Goal: Task Accomplishment & Management: Use online tool/utility

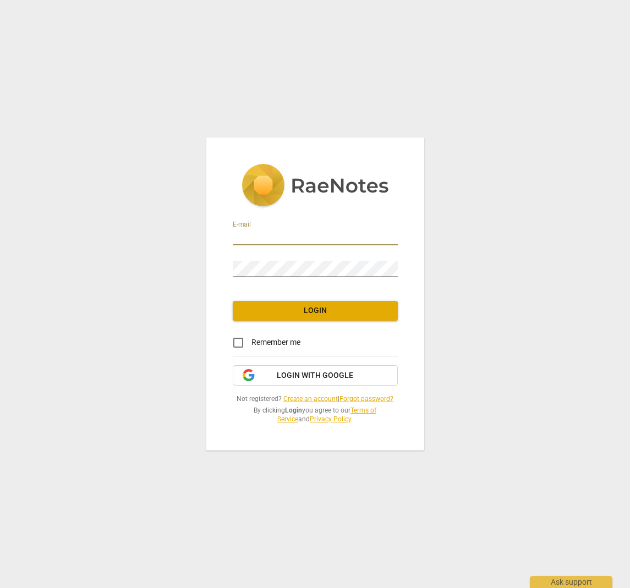
type input "[PERSON_NAME][EMAIL_ADDRESS][DOMAIN_NAME]"
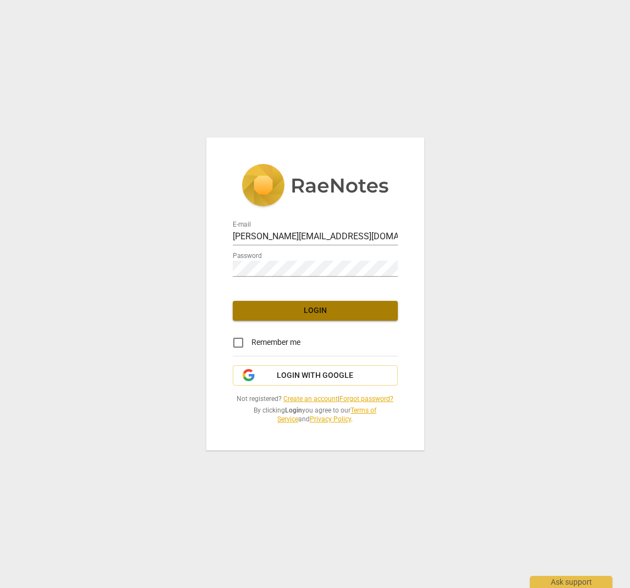
click at [317, 316] on span "Login" at bounding box center [314, 310] width 147 height 11
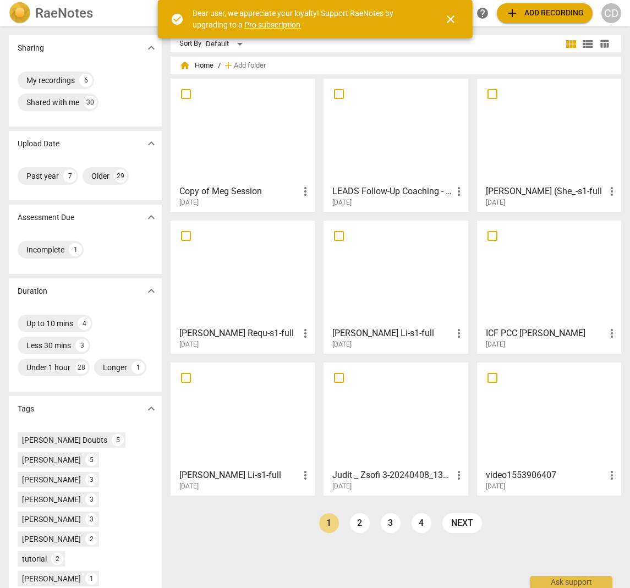
click at [523, 13] on span "add Add recording" at bounding box center [544, 13] width 78 height 13
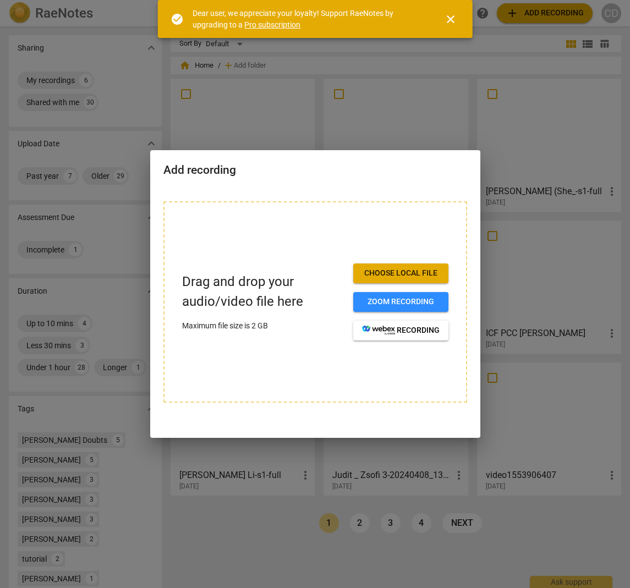
click at [450, 18] on span "close" at bounding box center [450, 19] width 13 height 13
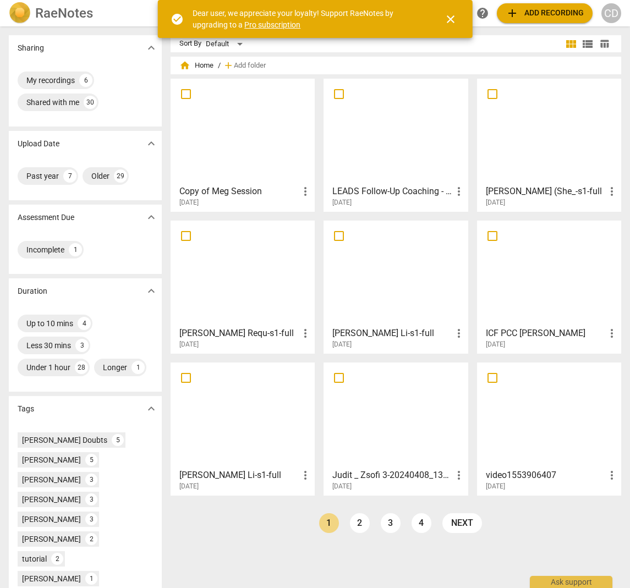
click at [554, 14] on span "add Add recording" at bounding box center [544, 13] width 78 height 13
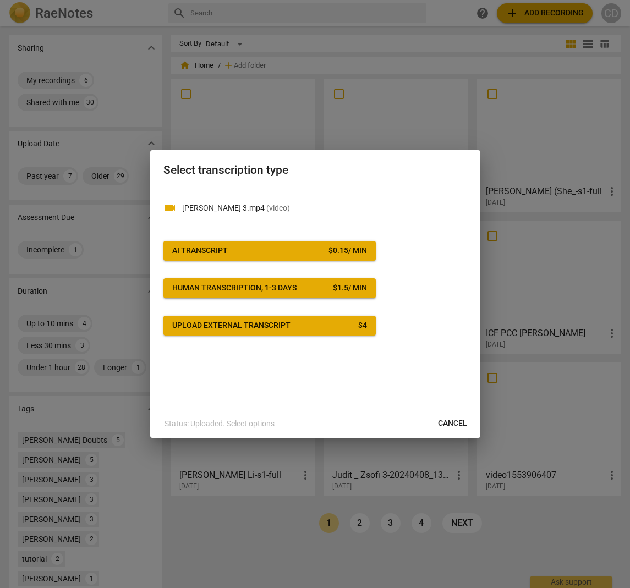
click at [230, 208] on p "[PERSON_NAME] 3.mp4 ( video )" at bounding box center [324, 208] width 285 height 12
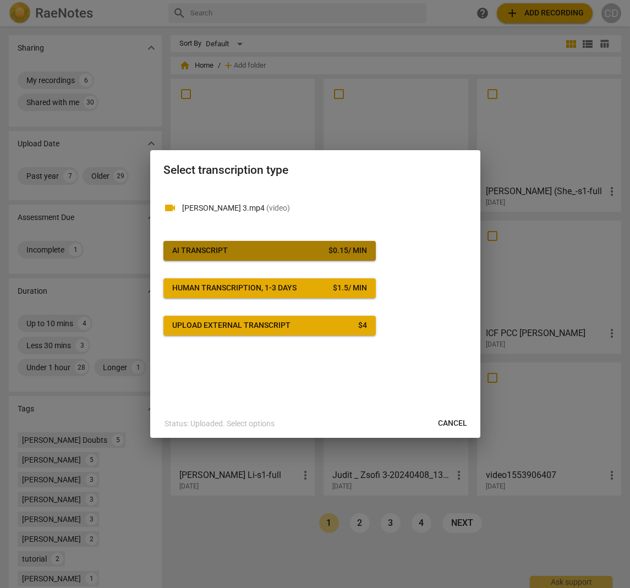
click at [255, 256] on button "AI Transcript $ 0.15 / min" at bounding box center [269, 251] width 212 height 20
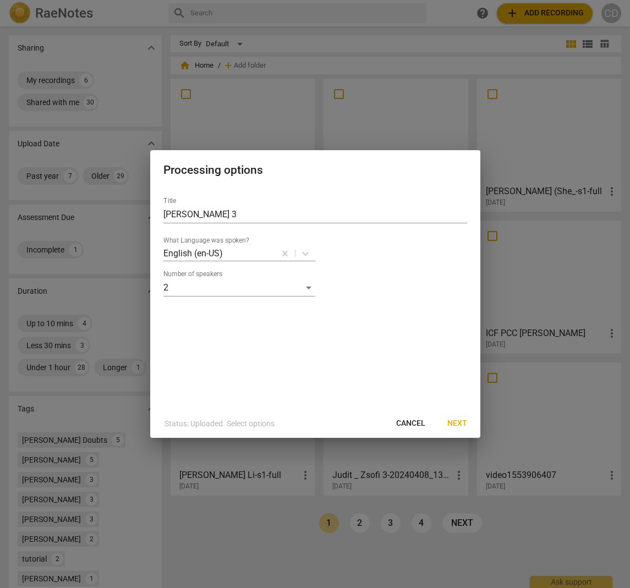
click at [458, 421] on span "Next" at bounding box center [457, 423] width 20 height 11
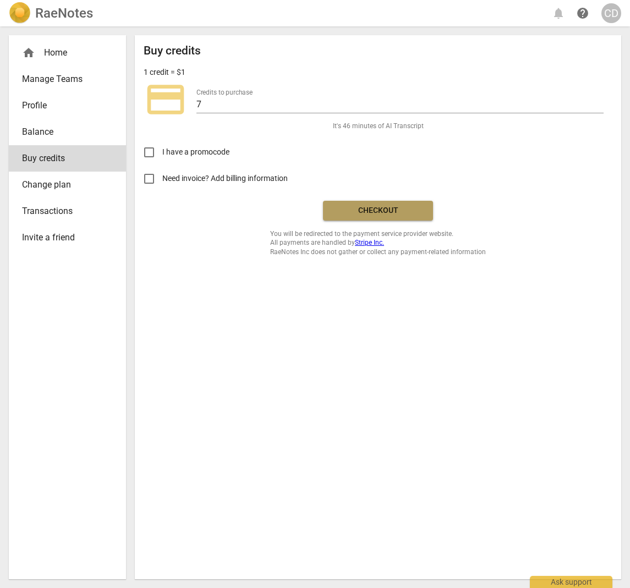
click at [379, 210] on span "Checkout" at bounding box center [378, 210] width 92 height 11
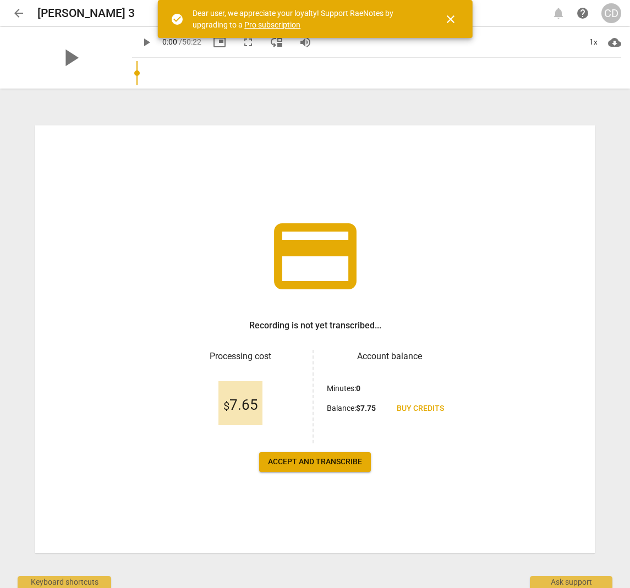
click at [316, 466] on span "Accept and transcribe" at bounding box center [315, 461] width 94 height 11
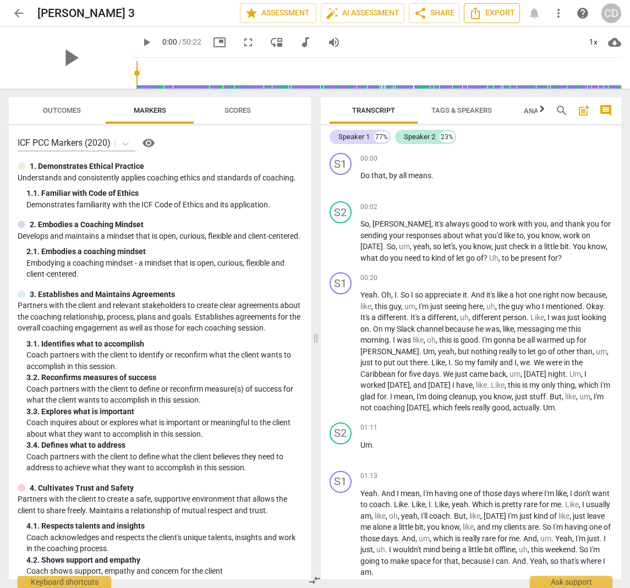
click at [484, 15] on span "Export" at bounding box center [492, 13] width 46 height 13
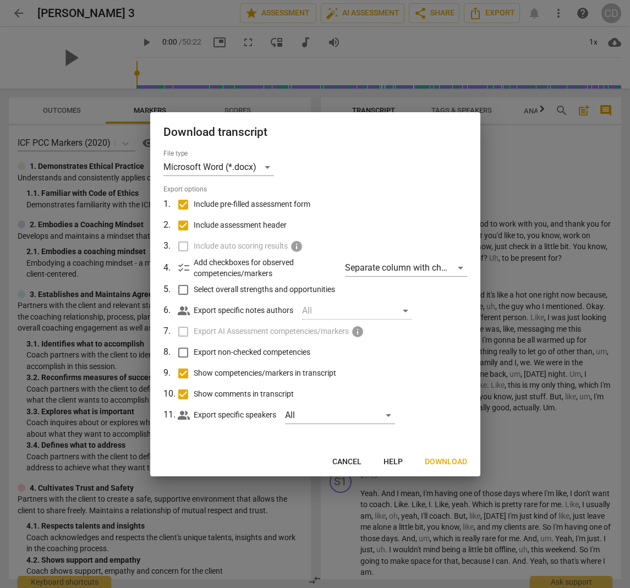
click at [185, 201] on input "Include pre-filled assessment form" at bounding box center [183, 204] width 21 height 21
checkbox input "false"
click at [184, 370] on input "Show competencies/markers in transcript" at bounding box center [183, 373] width 21 height 21
checkbox input "false"
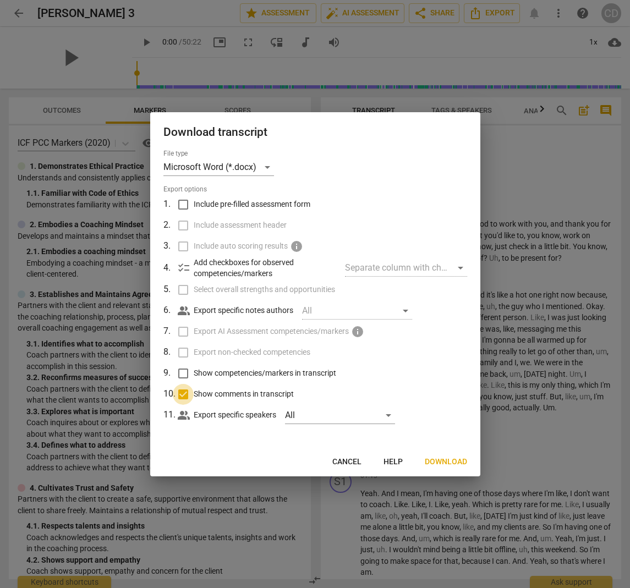
click at [185, 390] on input "Show comments in transcript" at bounding box center [183, 394] width 21 height 21
checkbox input "false"
click at [443, 460] on span "Download" at bounding box center [446, 461] width 42 height 11
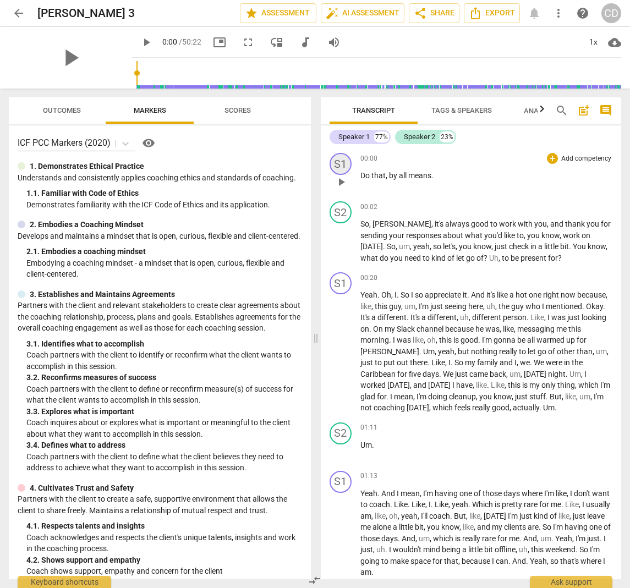
click at [344, 159] on div "S1" at bounding box center [340, 164] width 22 height 22
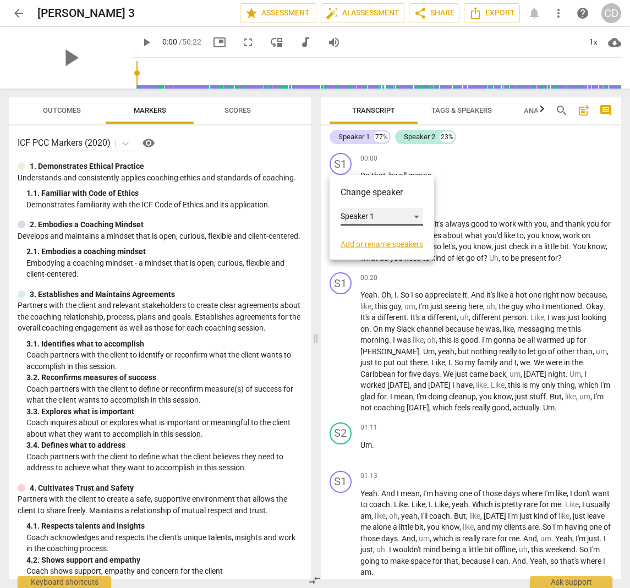
click at [373, 216] on div "Speaker 1" at bounding box center [381, 217] width 82 height 18
click at [509, 206] on div at bounding box center [315, 294] width 630 height 588
click at [472, 194] on div at bounding box center [315, 294] width 630 height 588
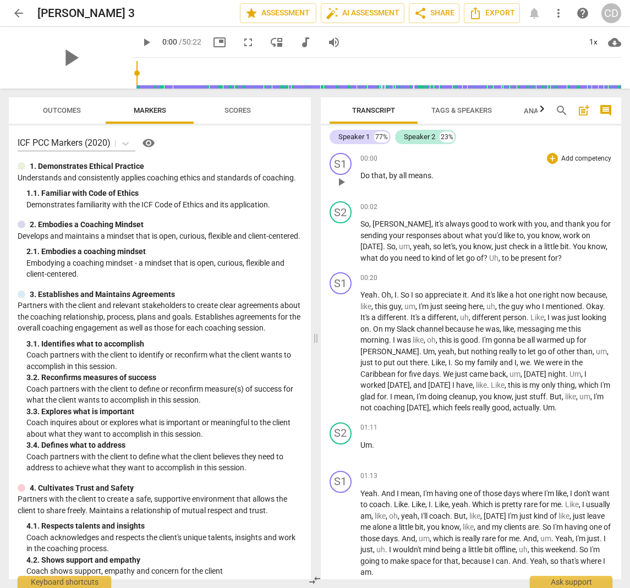
click at [338, 179] on span "play_arrow" at bounding box center [340, 181] width 13 height 13
click at [60, 60] on span "pause" at bounding box center [70, 57] width 29 height 29
type input "2"
click at [341, 164] on div "S1" at bounding box center [340, 164] width 22 height 22
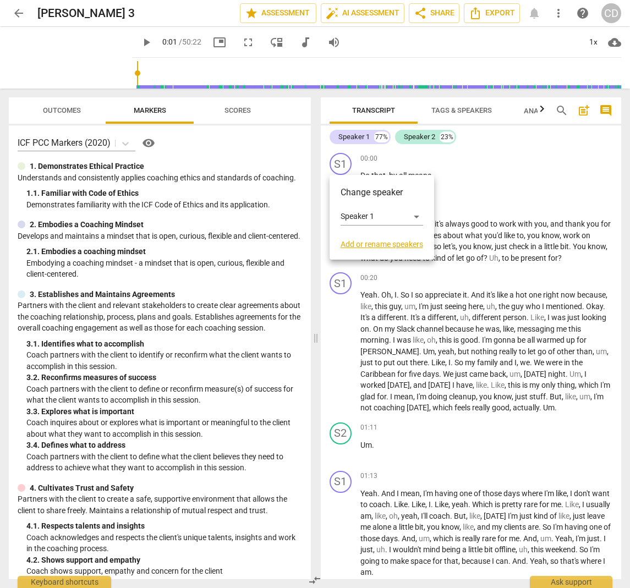
click at [362, 242] on link "Add or rename speakers" at bounding box center [381, 244] width 82 height 9
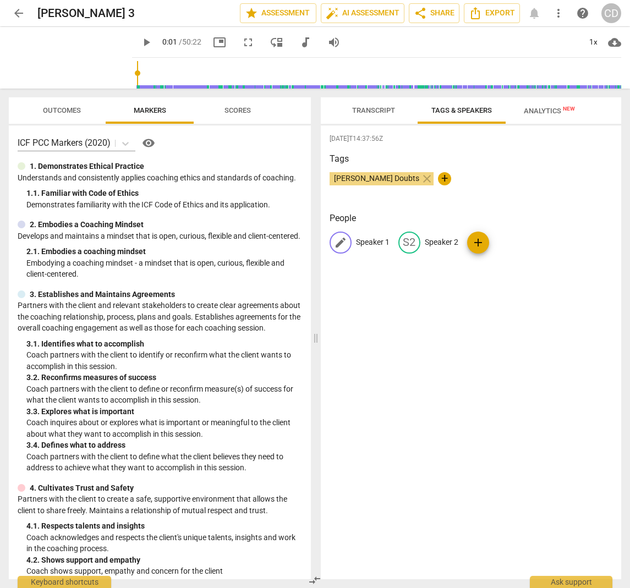
click at [365, 241] on p "Speaker 1" at bounding box center [373, 242] width 34 height 12
type input "Eric"
click at [504, 244] on p "Speaker 2" at bounding box center [513, 242] width 34 height 12
type input "Carrie"
click at [538, 306] on div "2025-08-16T14:37:56Z Tags Carrie Doubts close + People ER Eric edit Carrie dele…" at bounding box center [471, 352] width 301 height 454
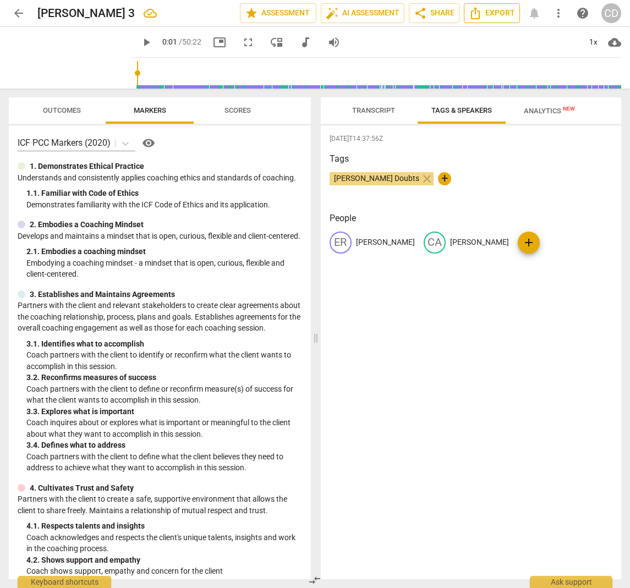
click at [491, 11] on span "Export" at bounding box center [492, 13] width 46 height 13
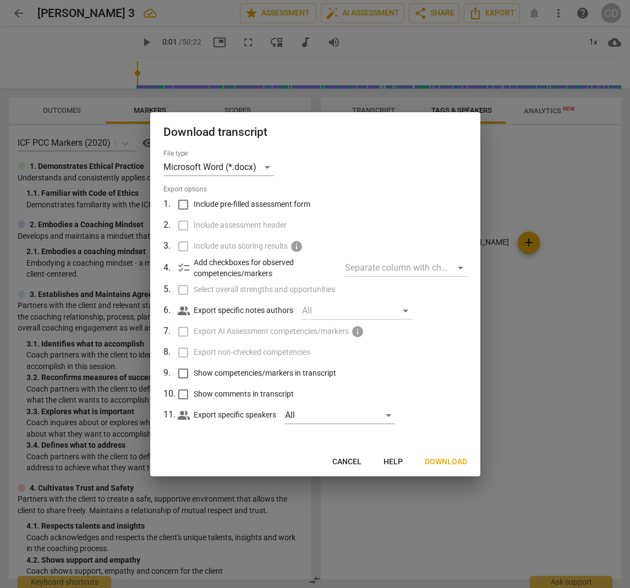
click at [441, 460] on span "Download" at bounding box center [446, 461] width 42 height 11
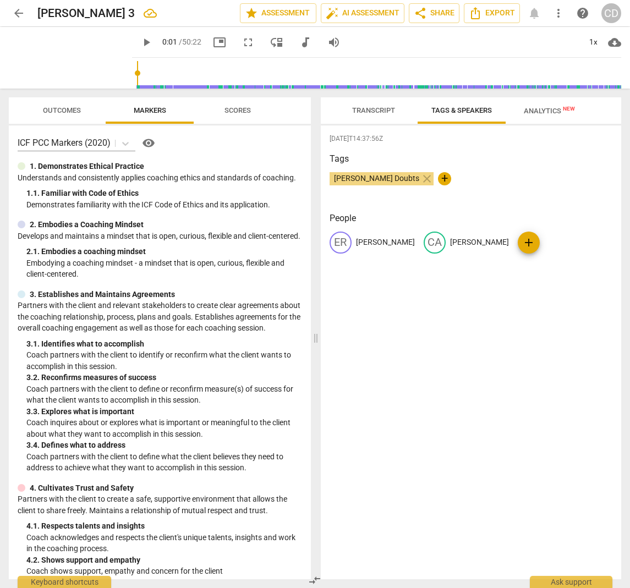
click at [368, 36] on div "play_arrow 0:01 / 50:22 picture_in_picture fullscreen move_down audiotrack volu…" at bounding box center [376, 42] width 489 height 31
click at [140, 40] on span "play_arrow" at bounding box center [146, 42] width 13 height 13
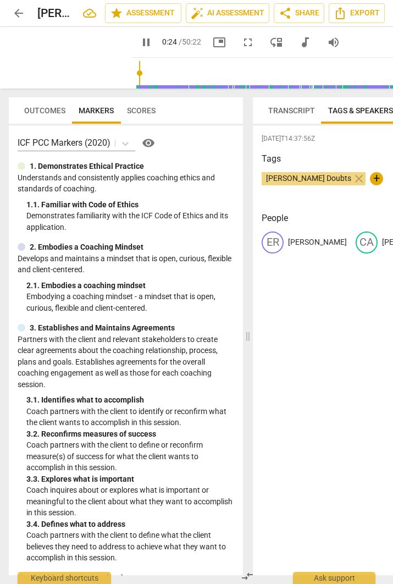
scroll to position [1, 0]
click at [282, 117] on span "Transcript" at bounding box center [292, 110] width 60 height 15
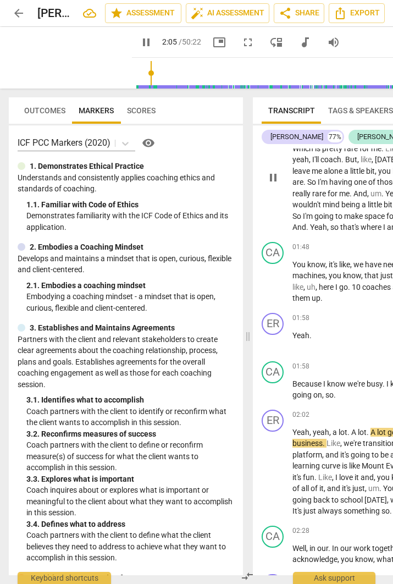
scroll to position [0, 1]
click at [136, 34] on button "pause" at bounding box center [146, 42] width 20 height 20
click at [139, 39] on span "play_arrow" at bounding box center [145, 42] width 13 height 13
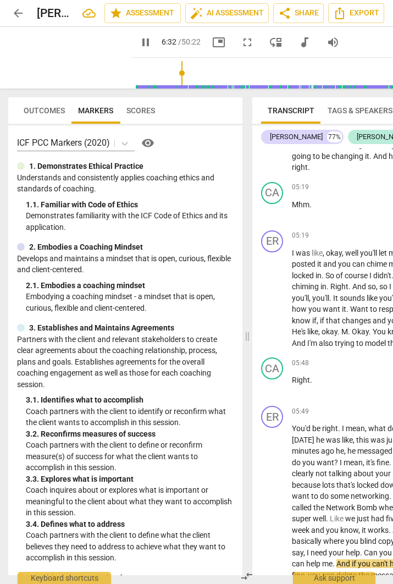
scroll to position [2170, 0]
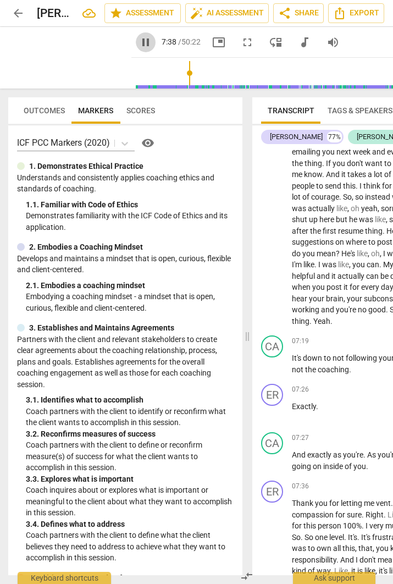
click at [139, 38] on span "pause" at bounding box center [145, 42] width 13 height 13
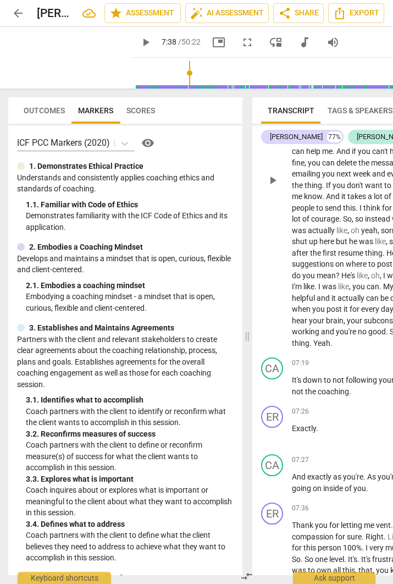
scroll to position [2150, 0]
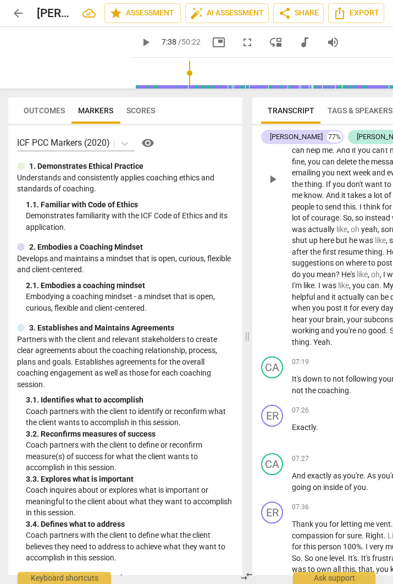
click at [139, 43] on span "play_arrow" at bounding box center [145, 42] width 13 height 13
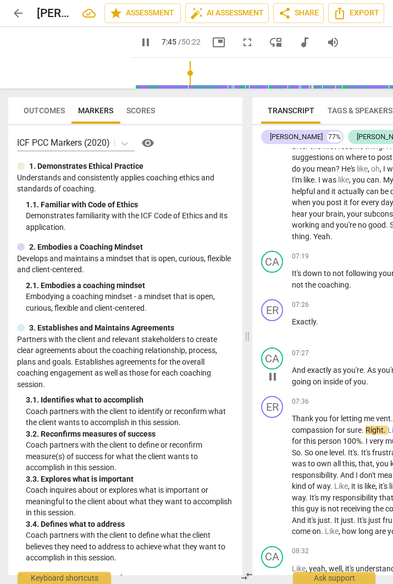
scroll to position [2252, 0]
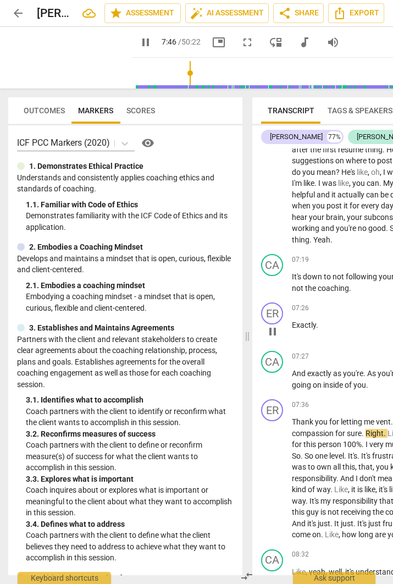
click at [329, 313] on div "07:26 + Add competency keyboard_arrow_right" at bounding box center [384, 307] width 185 height 11
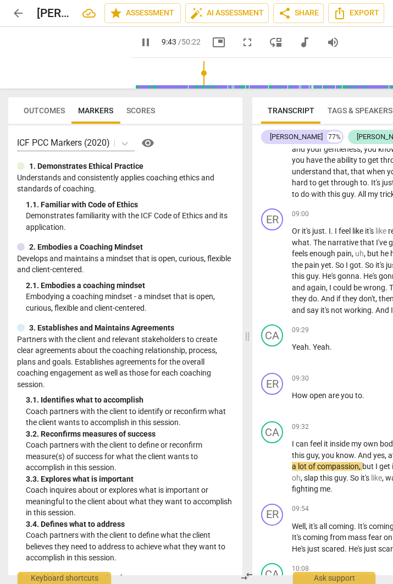
click at [139, 43] on span "pause" at bounding box center [145, 42] width 13 height 13
click at [139, 39] on span "play_arrow" at bounding box center [145, 42] width 13 height 13
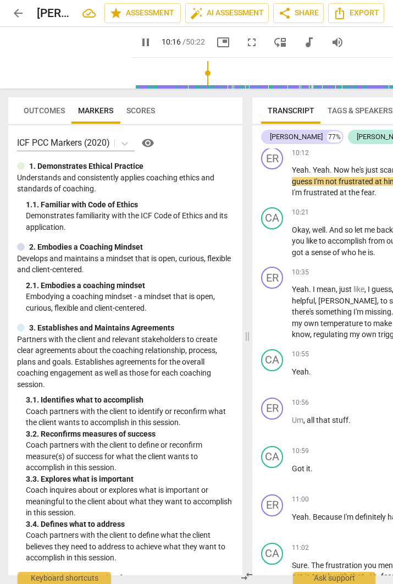
click at [139, 41] on span "pause" at bounding box center [145, 42] width 13 height 13
click at [193, 73] on input "range" at bounding box center [311, 73] width 350 height 35
click at [139, 41] on span "play_arrow" at bounding box center [145, 42] width 13 height 13
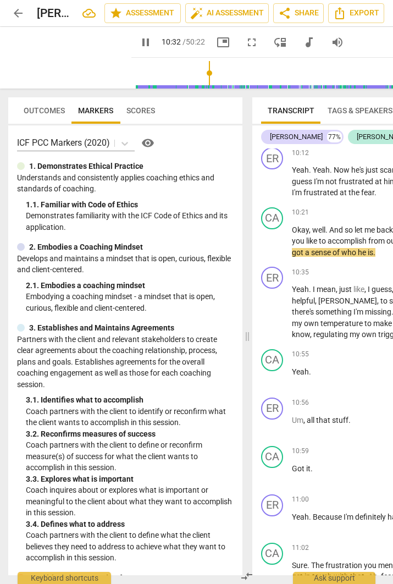
click at [139, 41] on span "pause" at bounding box center [145, 42] width 13 height 13
click at [139, 41] on span "play_arrow" at bounding box center [145, 42] width 13 height 13
click at [339, 186] on span "not" at bounding box center [332, 181] width 13 height 9
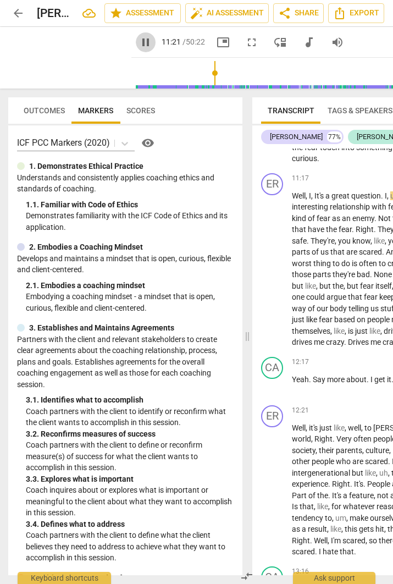
click at [139, 40] on span "pause" at bounding box center [145, 42] width 13 height 13
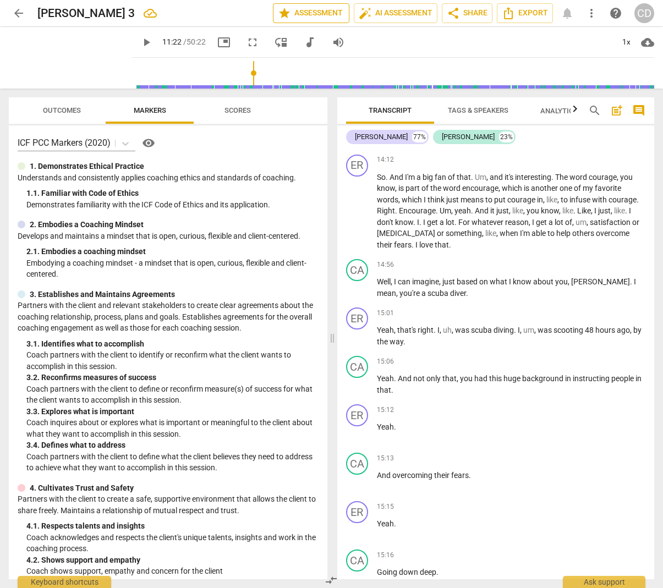
scroll to position [3036, 0]
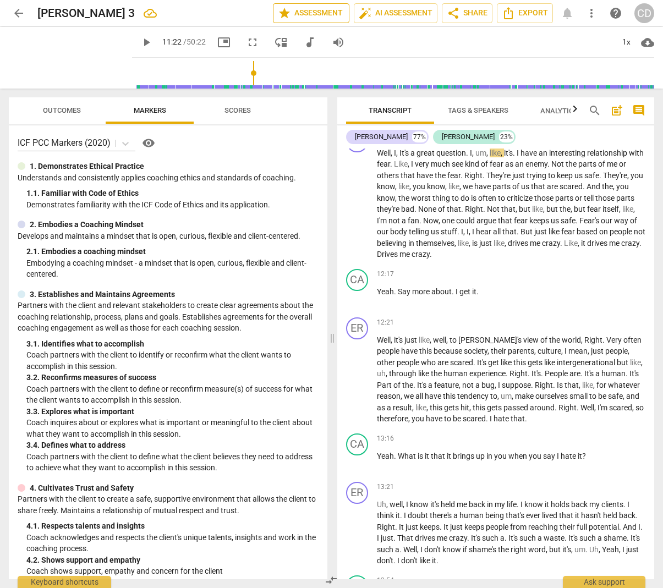
type input "682"
